Goal: Task Accomplishment & Management: Manage account settings

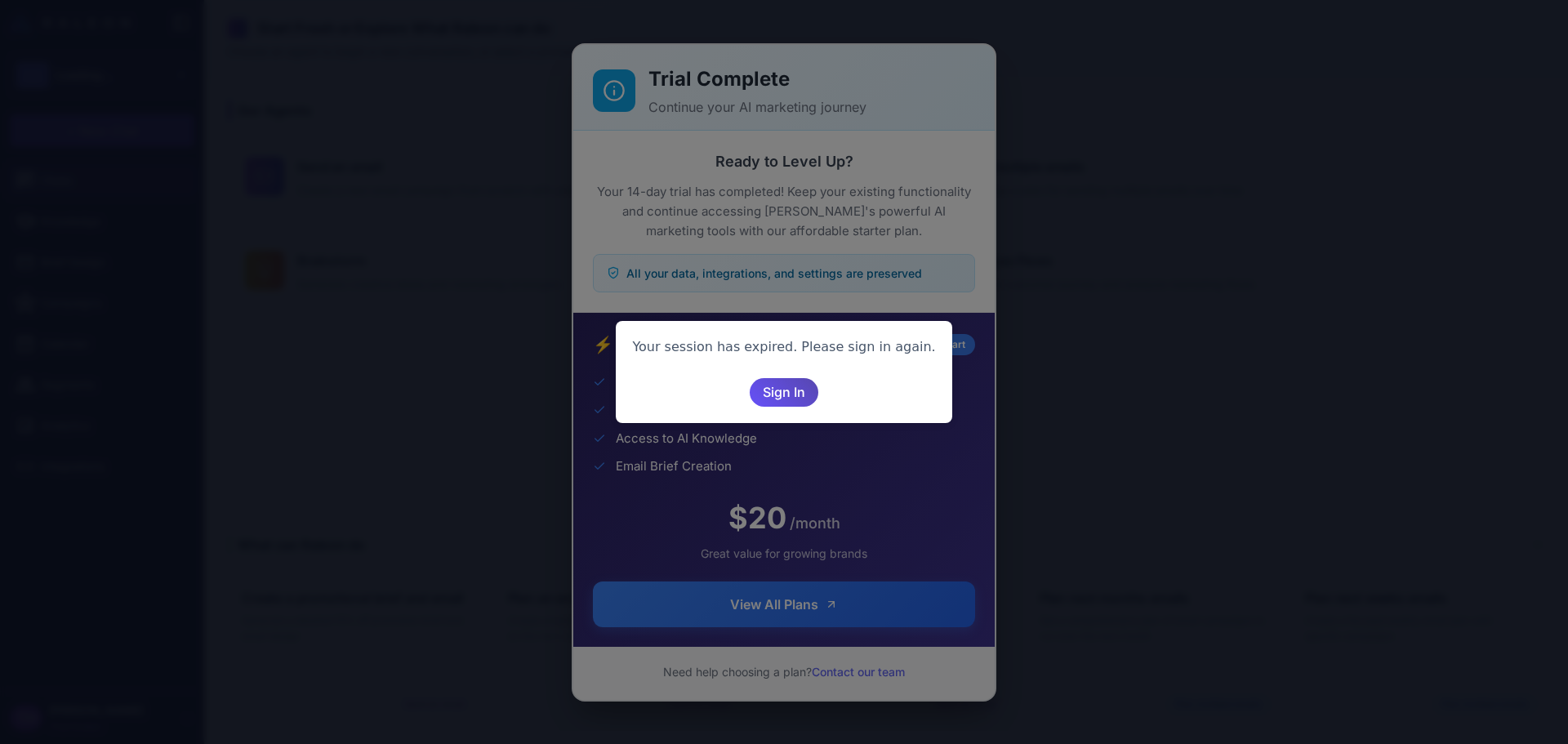
click at [776, 393] on span "Sign In" at bounding box center [784, 392] width 43 height 28
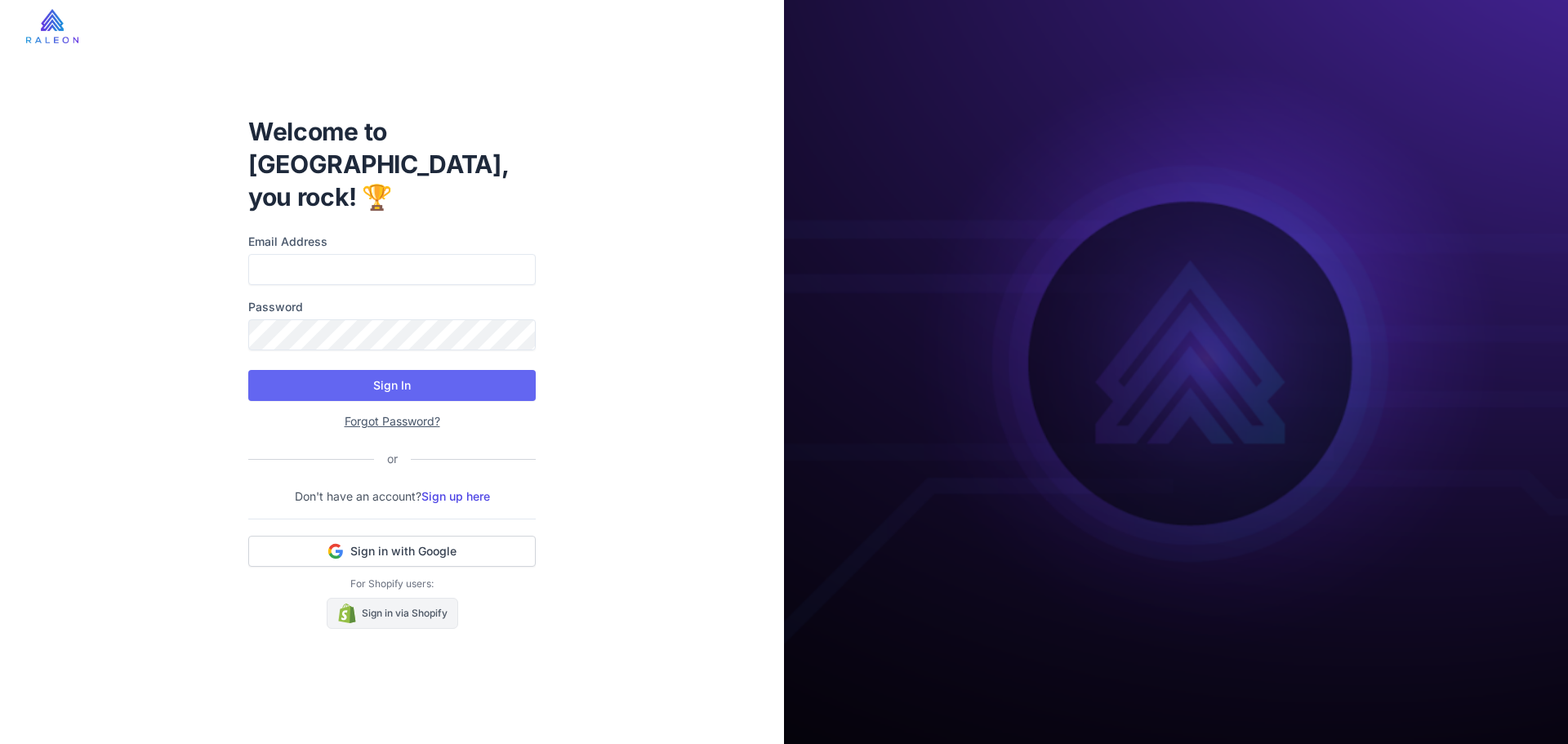
click at [417, 602] on link "Sign in via Shopify" at bounding box center [392, 613] width 132 height 31
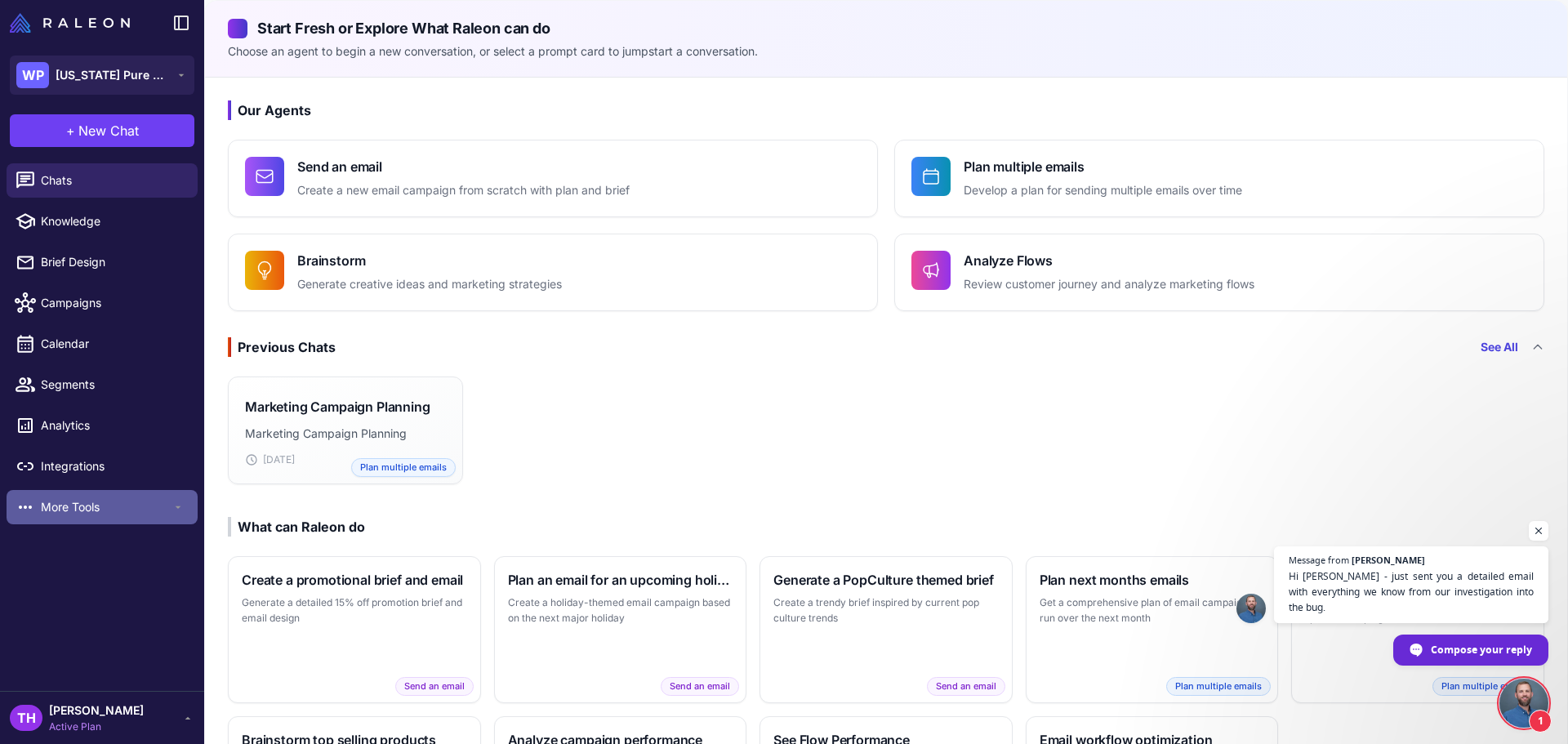
click at [75, 493] on div "More Tools" at bounding box center [102, 507] width 191 height 34
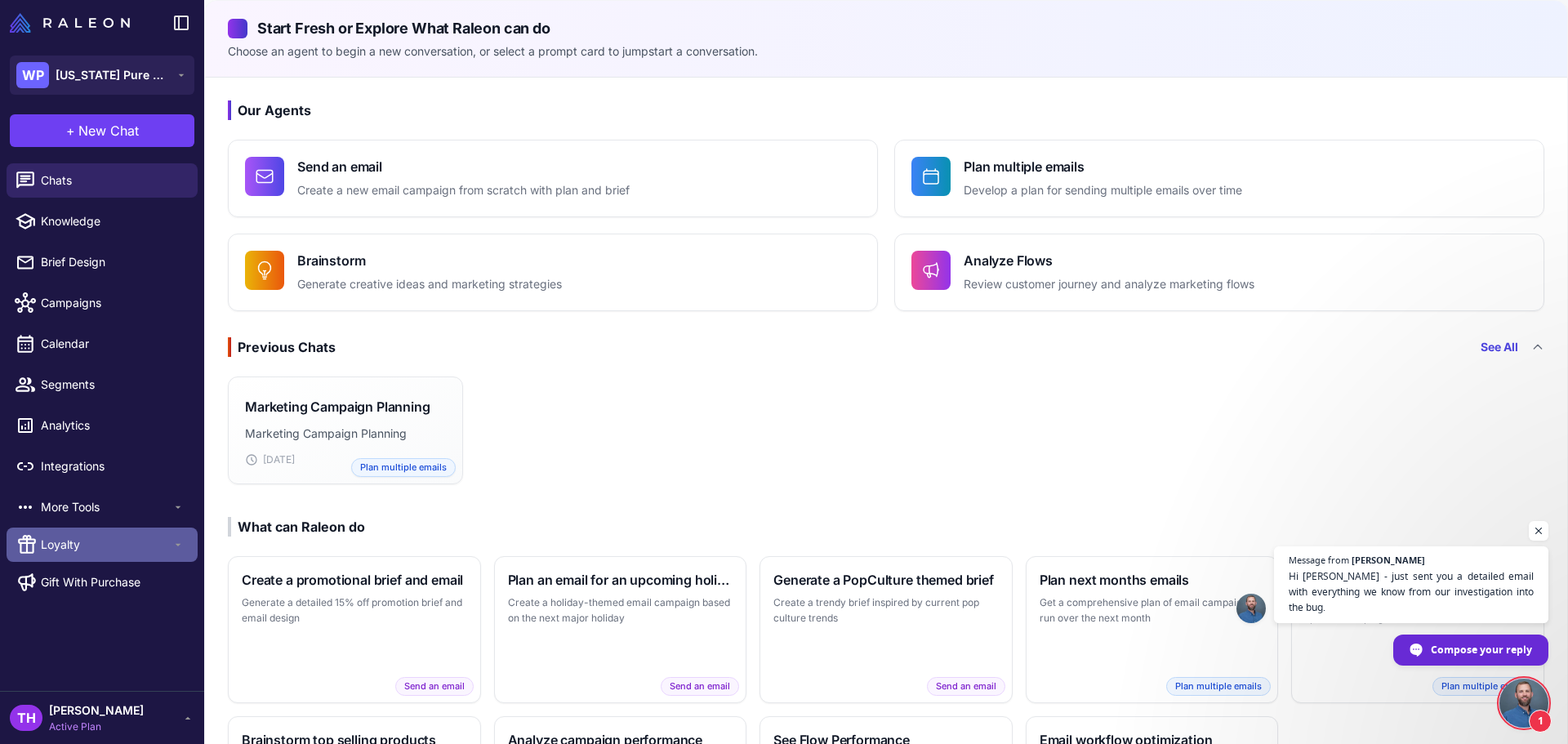
click at [68, 545] on span "Loyalty" at bounding box center [106, 545] width 131 height 18
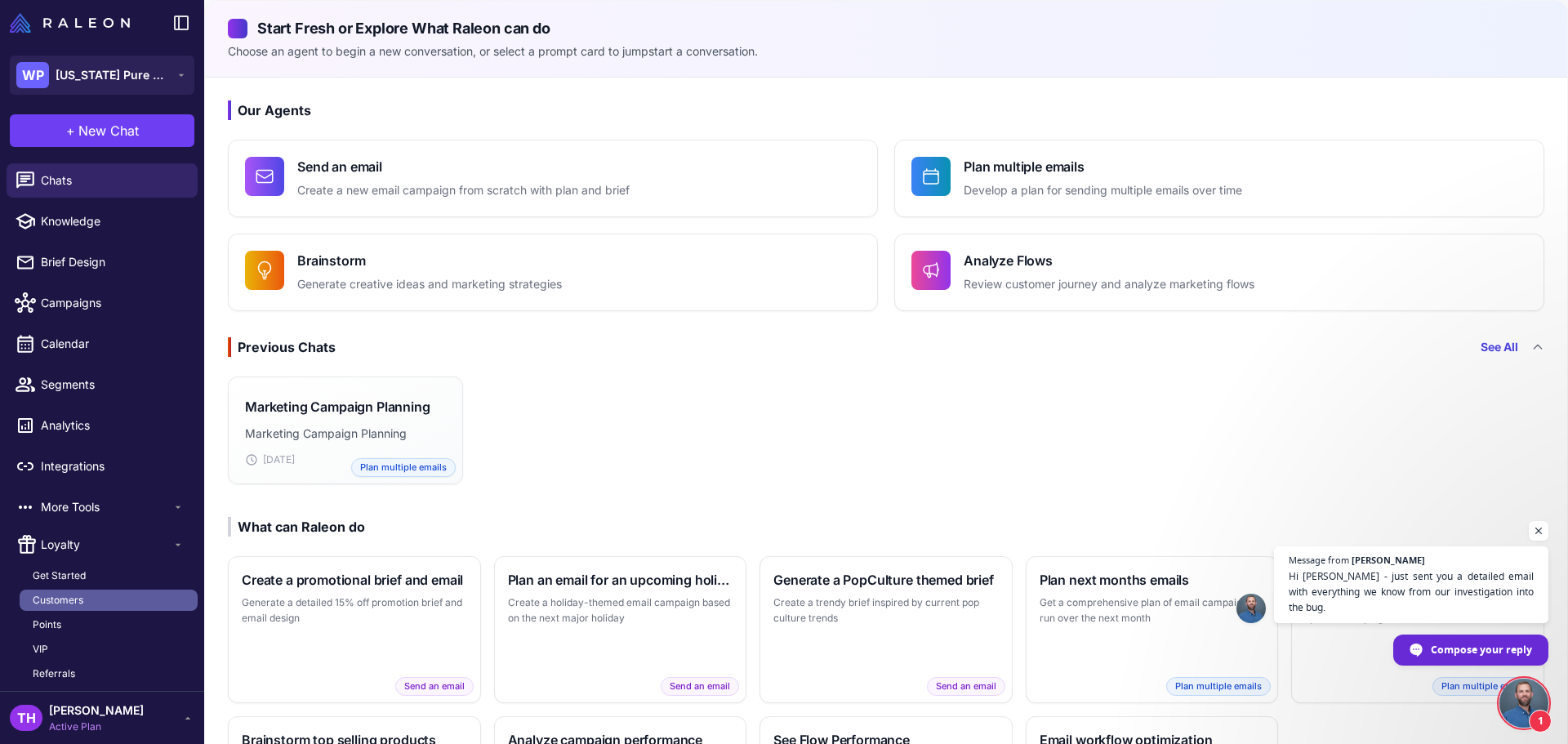
click at [76, 600] on span "Customers" at bounding box center [58, 600] width 51 height 15
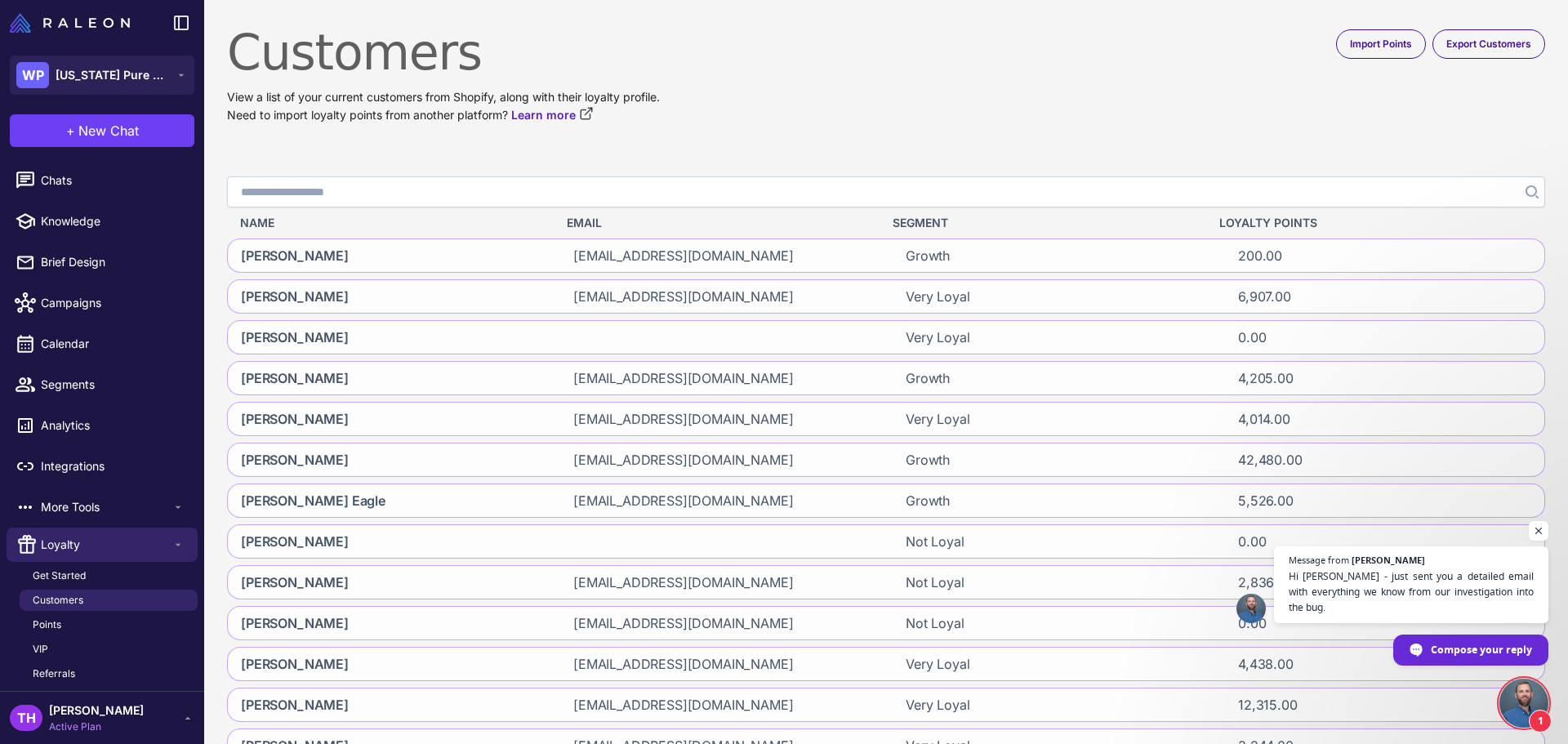
click at [508, 190] on input "Search" at bounding box center [885, 191] width 1318 height 31
click at [1518, 695] on span "Open chat" at bounding box center [1523, 703] width 49 height 49
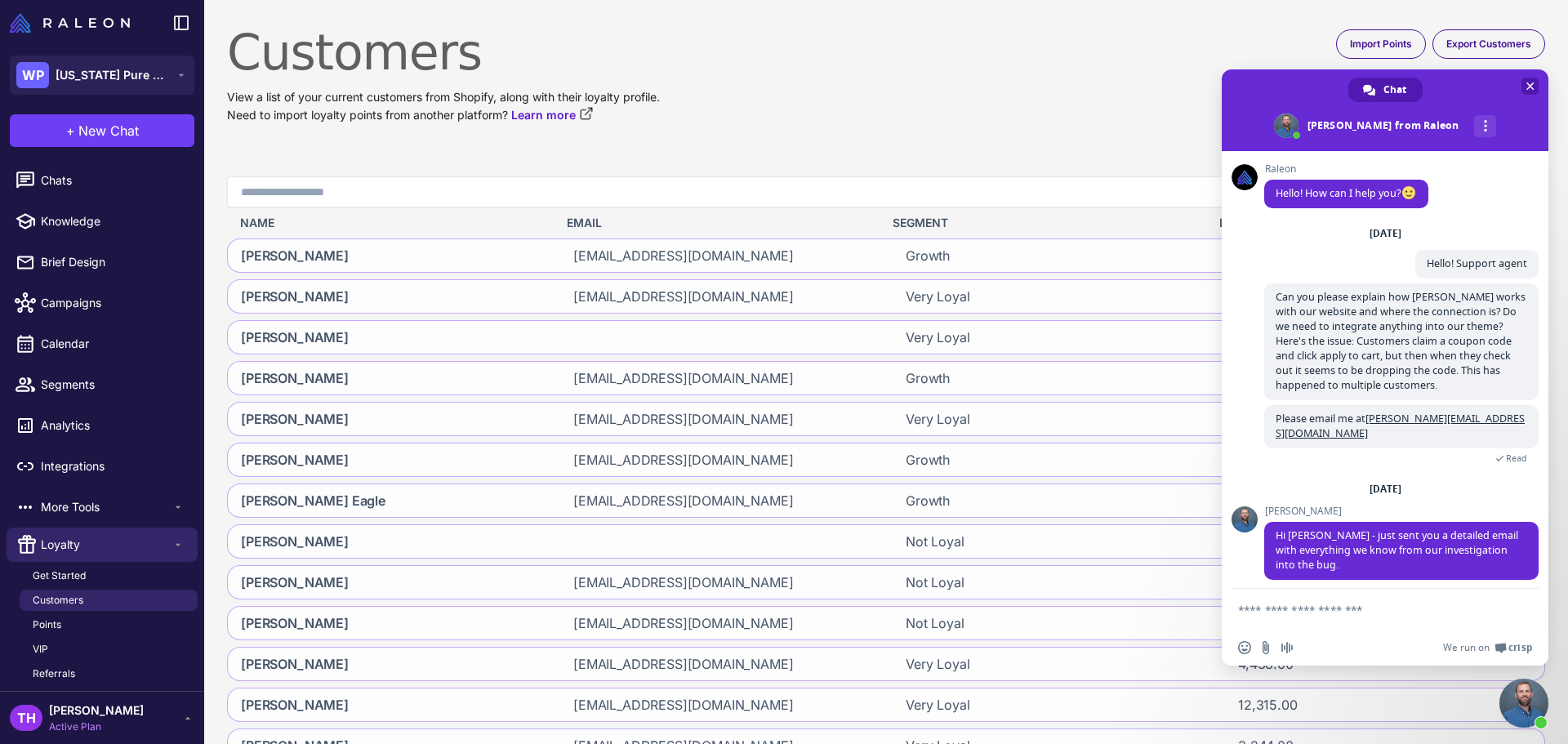
click at [1530, 84] on span "Close chat" at bounding box center [1530, 87] width 8 height 8
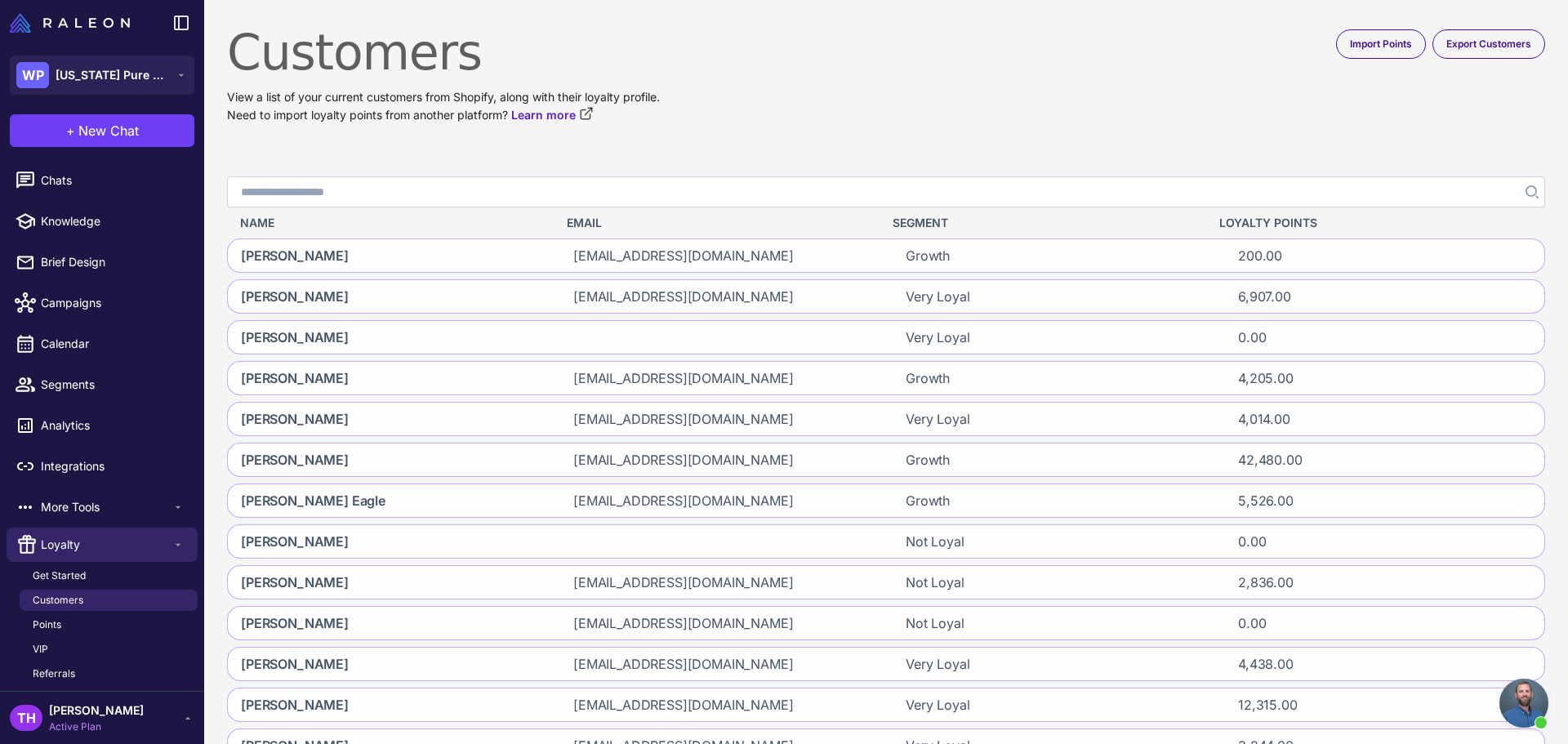
click at [1046, 187] on input "Search" at bounding box center [885, 191] width 1318 height 31
type input "****"
click button "Search" at bounding box center [1530, 191] width 29 height 31
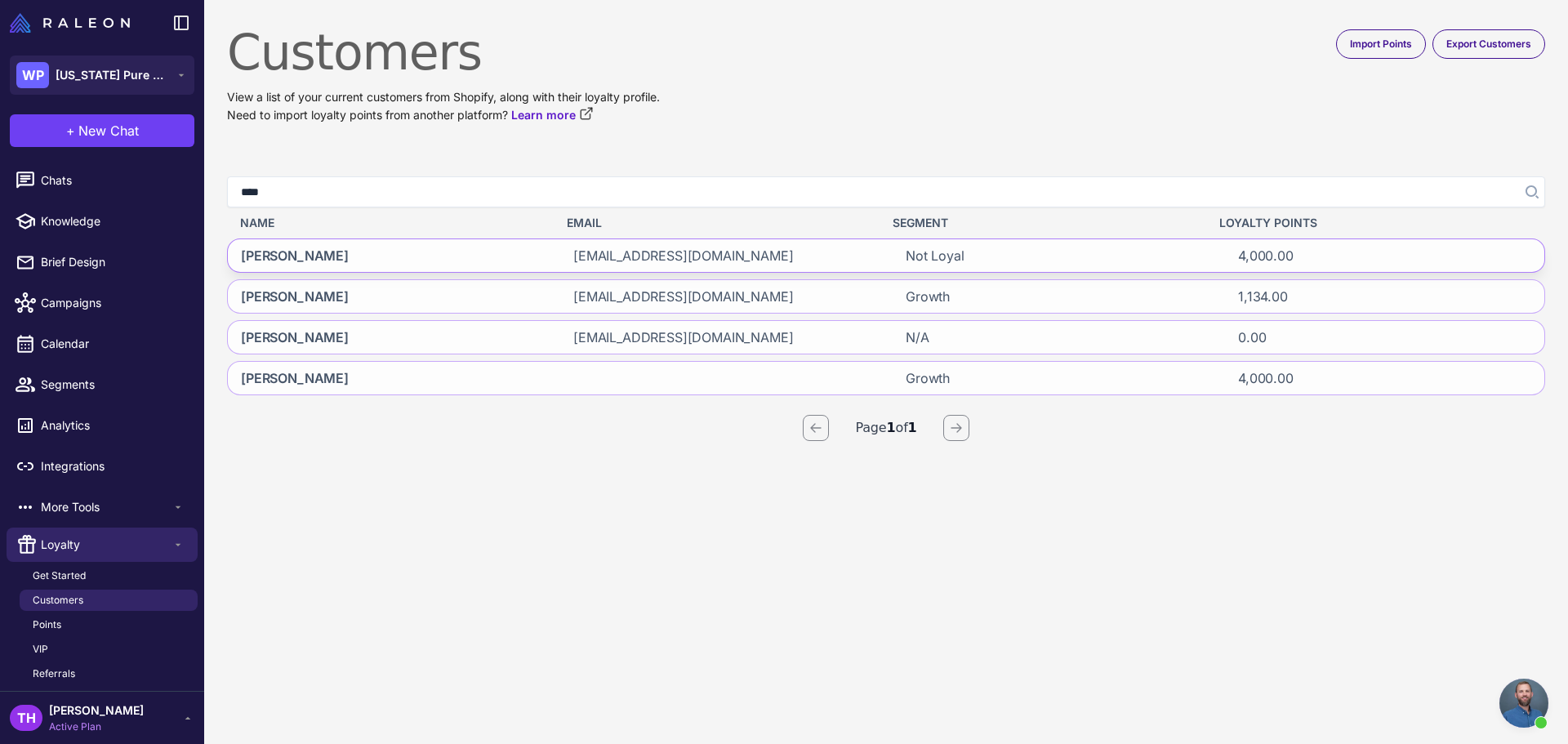
click at [824, 253] on div "littlegoertz@hotmail.com" at bounding box center [719, 256] width 320 height 33
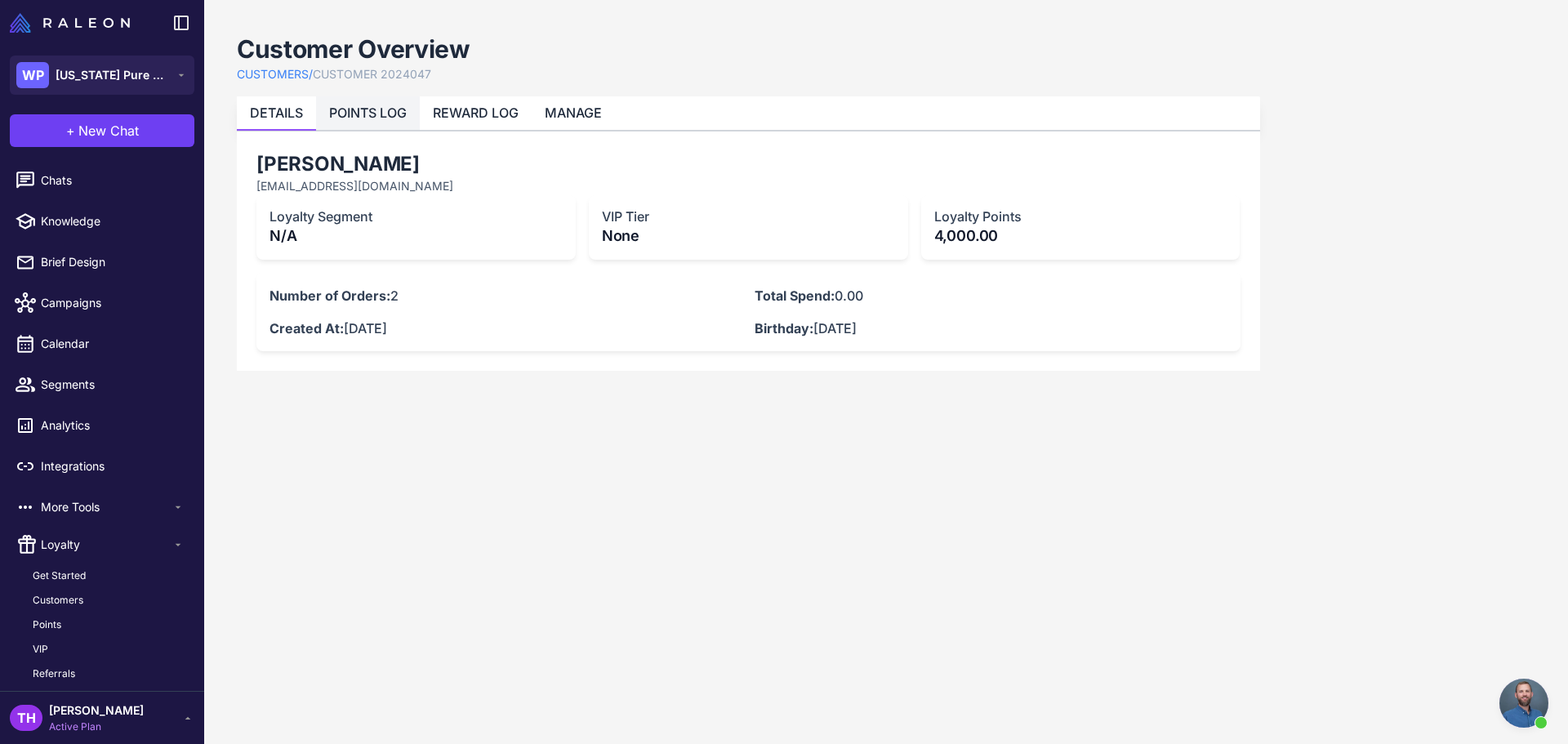
click at [379, 111] on link "POINTS LOG" at bounding box center [367, 113] width 78 height 17
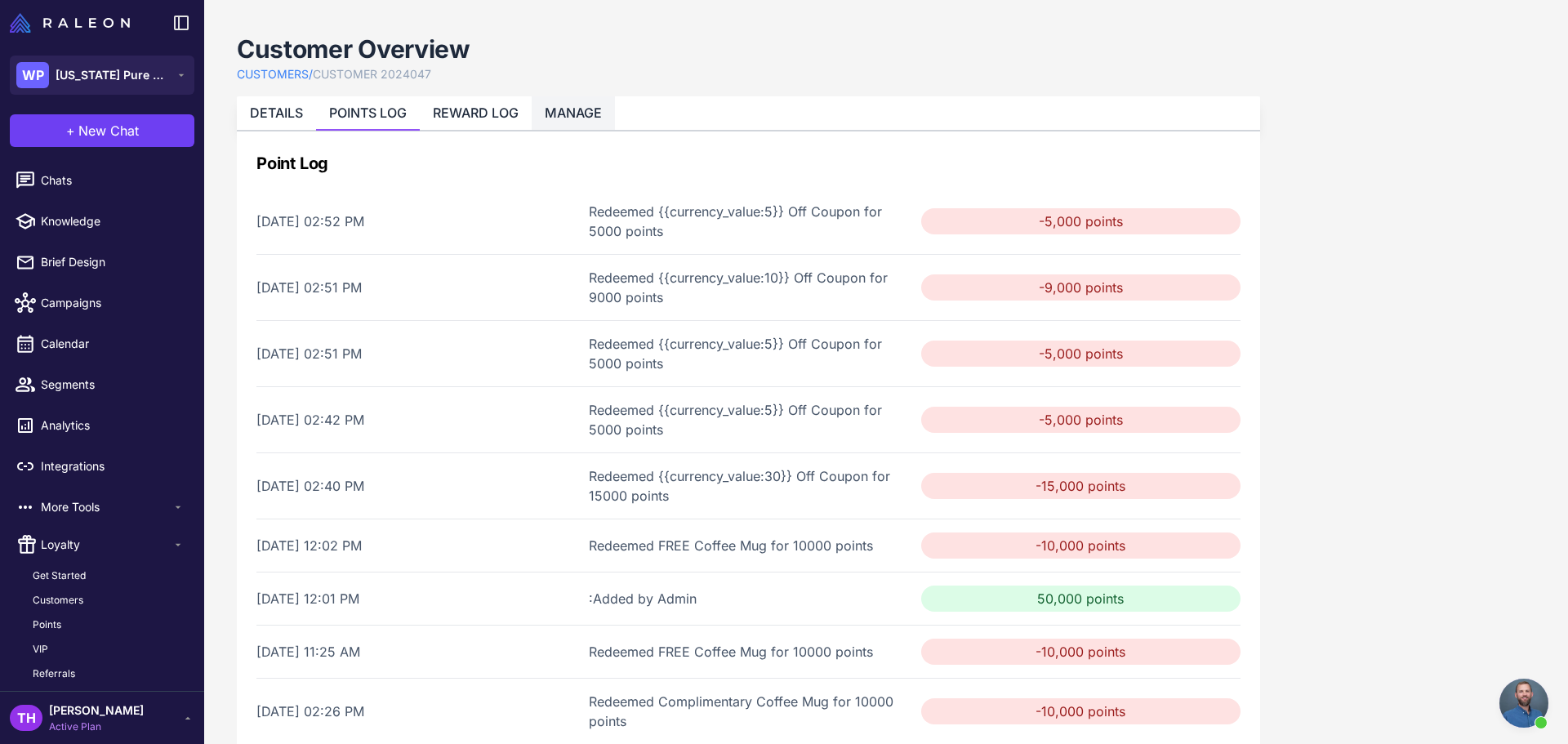
click at [608, 106] on li "MANAGE" at bounding box center [573, 113] width 83 height 33
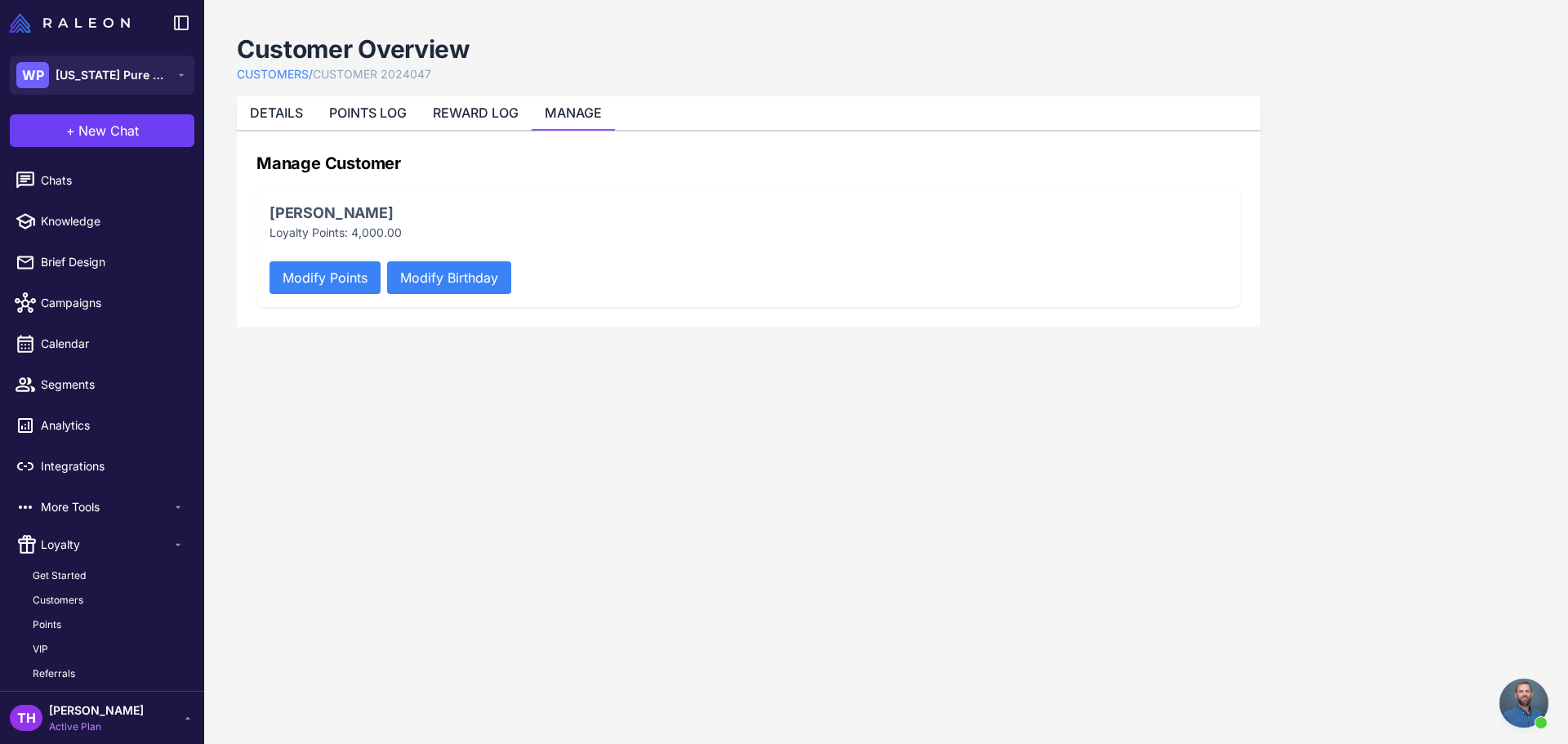
click at [334, 276] on button "Modify Points" at bounding box center [325, 277] width 111 height 33
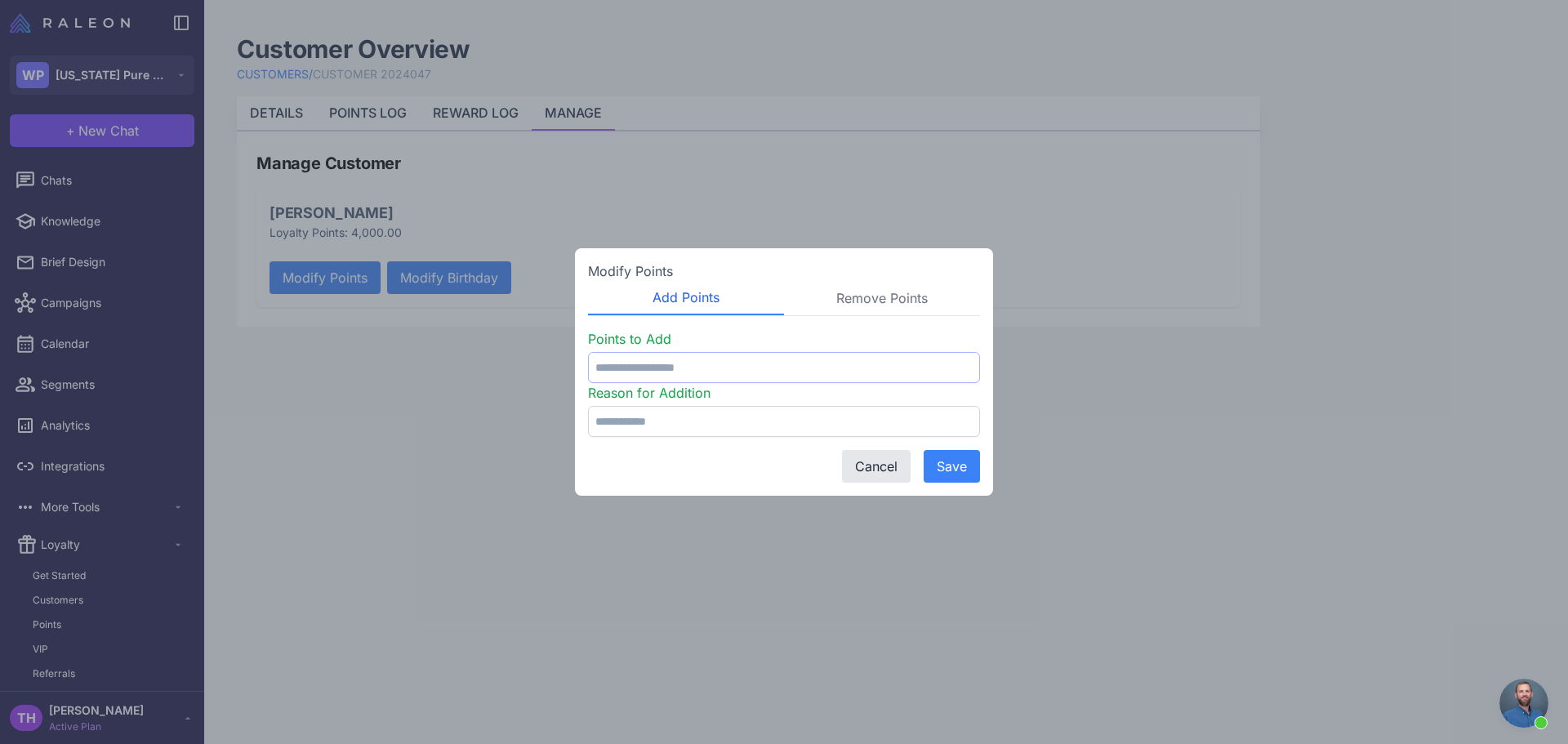
click at [736, 368] on input "number" at bounding box center [784, 367] width 392 height 31
type input "*****"
click at [727, 430] on input "text" at bounding box center [784, 421] width 392 height 31
type input "*******"
click at [937, 474] on button "Save" at bounding box center [952, 466] width 57 height 33
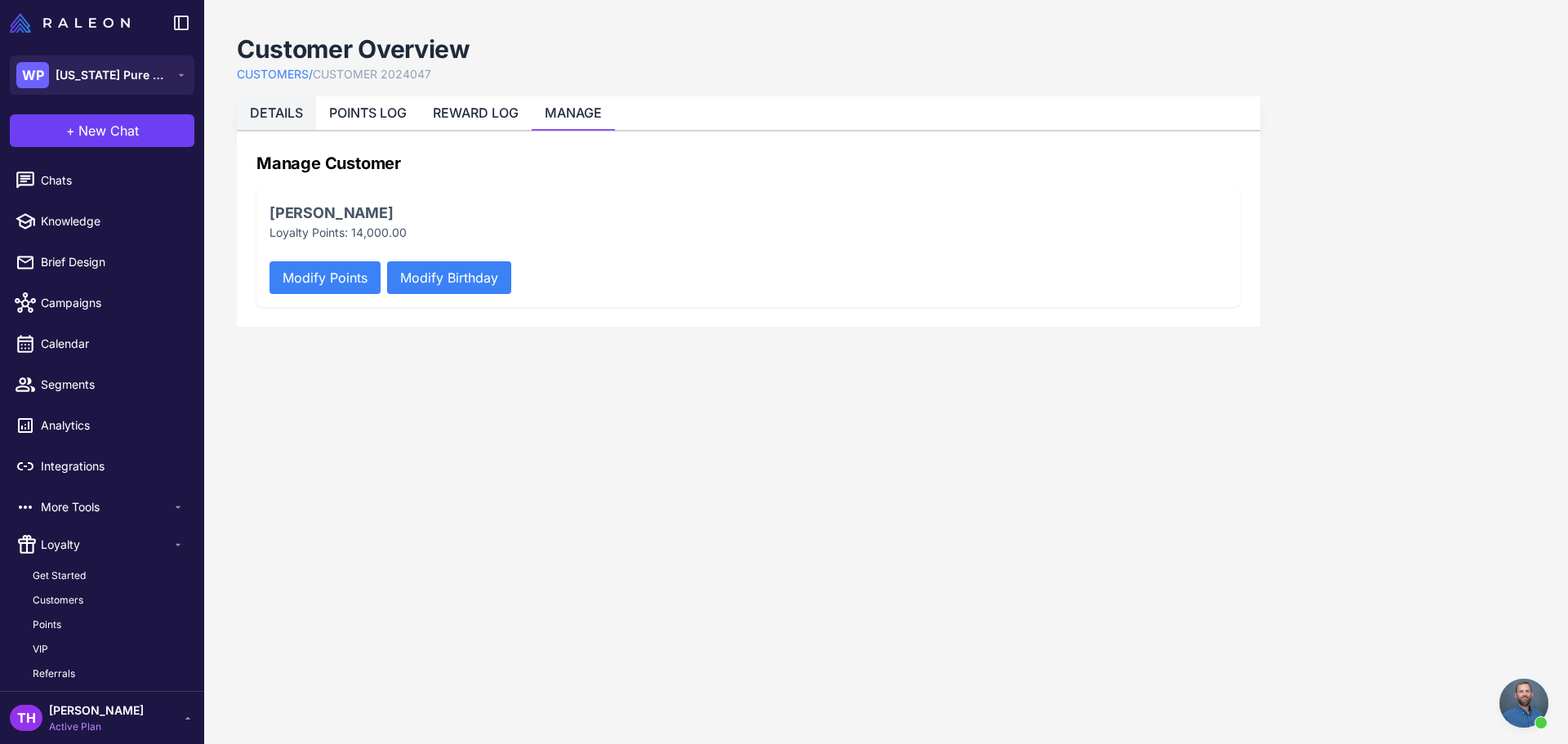
click at [272, 116] on link "DETAILS" at bounding box center [276, 113] width 53 height 17
